Goal: Transaction & Acquisition: Purchase product/service

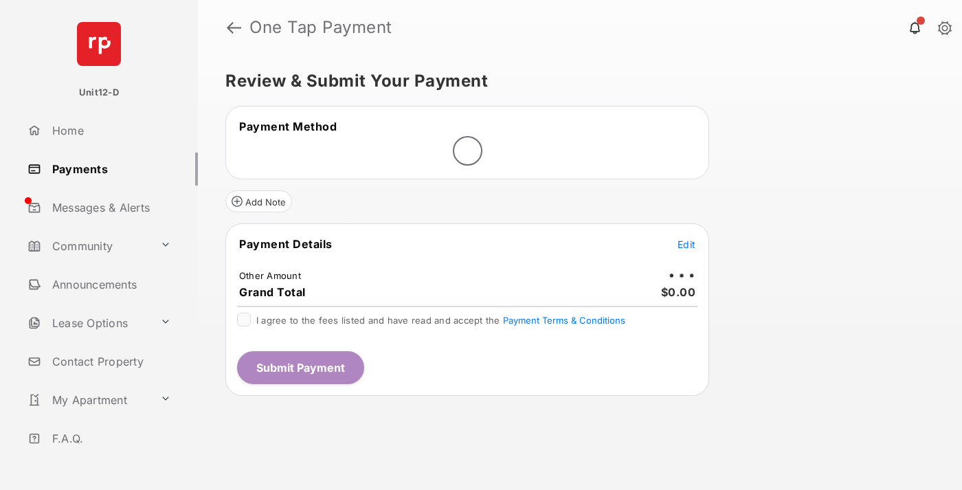
click at [686, 244] on span "Edit" at bounding box center [686, 244] width 18 height 12
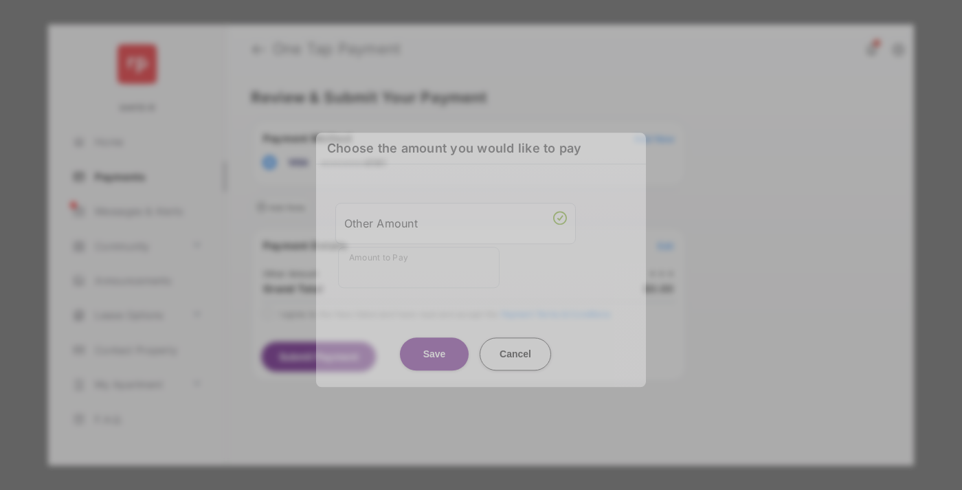
click at [455, 228] on div "Other Amount" at bounding box center [455, 223] width 223 height 23
type input "****"
click at [434, 341] on button "Save" at bounding box center [434, 353] width 69 height 33
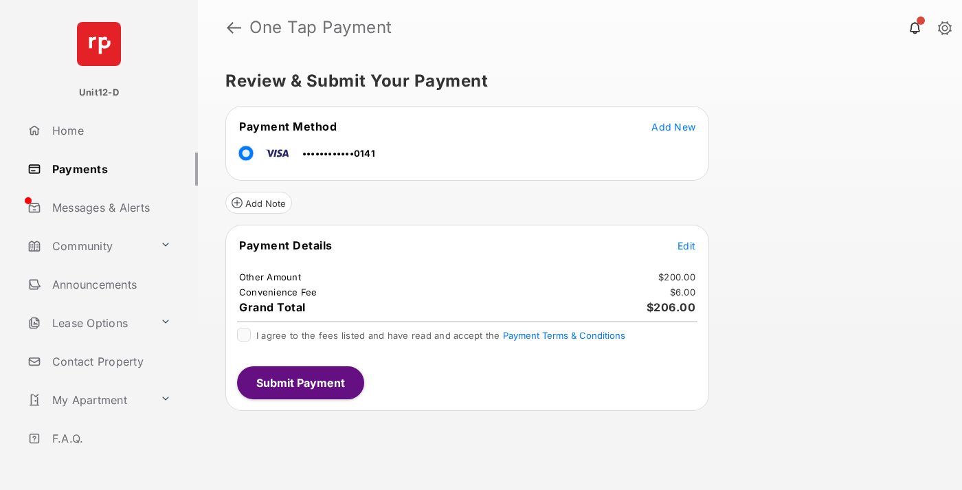
click at [686, 245] on span "Edit" at bounding box center [686, 246] width 18 height 12
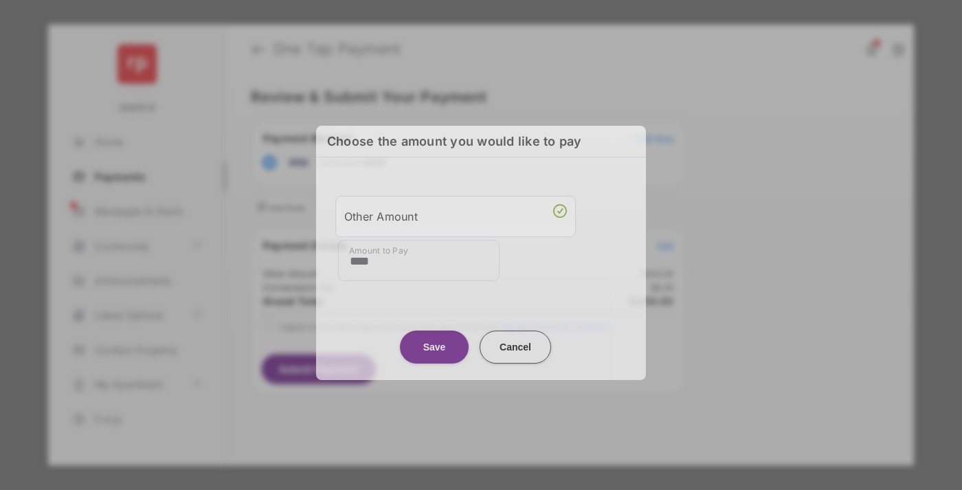
click at [434, 341] on button "Save" at bounding box center [434, 346] width 69 height 33
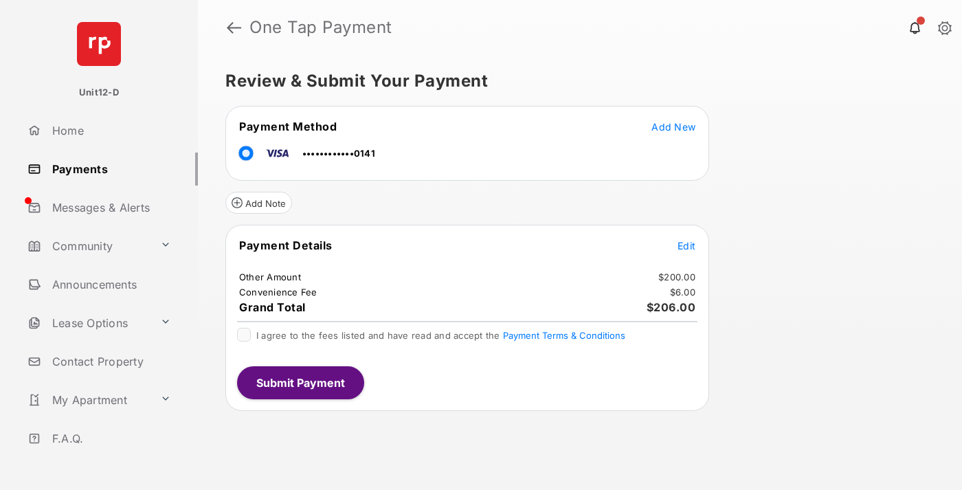
click at [300, 382] on button "Submit Payment" at bounding box center [300, 382] width 127 height 33
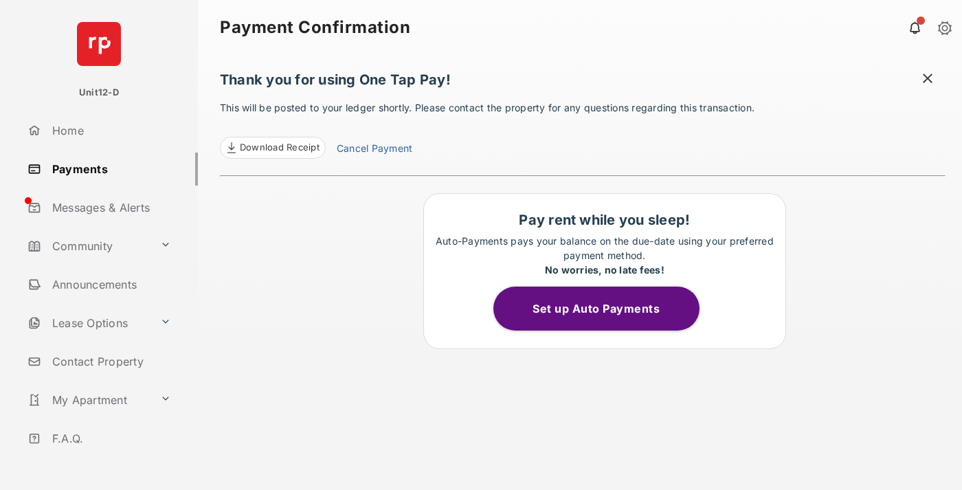
click at [604, 308] on button "Set up Auto Payments" at bounding box center [596, 308] width 206 height 44
